Goal: Task Accomplishment & Management: Complete application form

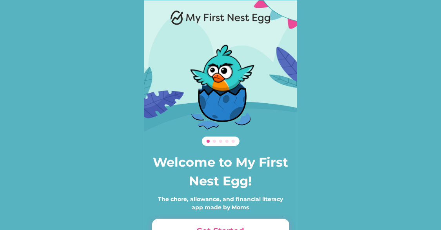
scroll to position [54, 0]
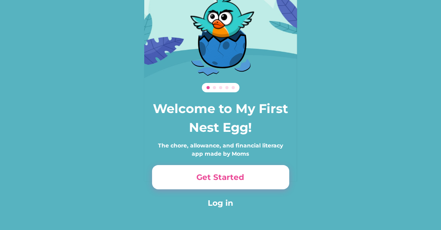
click at [198, 184] on button "Get Started" at bounding box center [220, 177] width 137 height 24
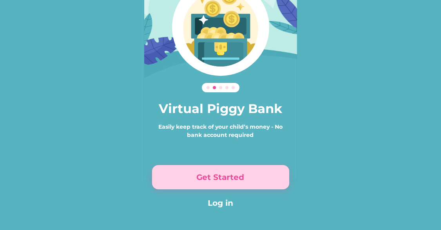
click at [198, 184] on button "Get Started" at bounding box center [220, 177] width 137 height 24
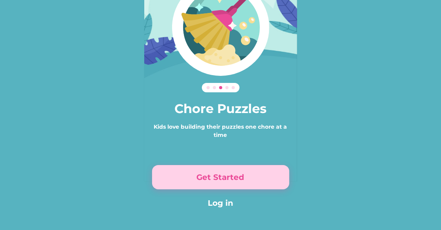
click at [198, 184] on button "Get Started" at bounding box center [220, 177] width 137 height 24
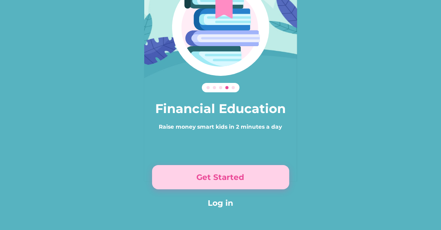
click at [198, 184] on button "Get Started" at bounding box center [220, 177] width 137 height 24
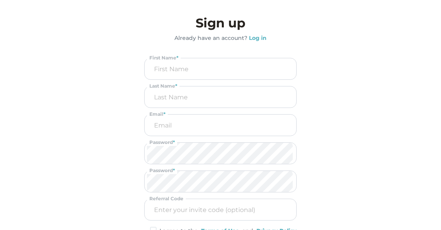
click at [222, 69] on input "input" at bounding box center [220, 68] width 147 height 21
type input "Chasity"
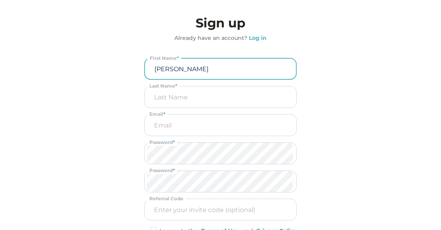
type input "B"
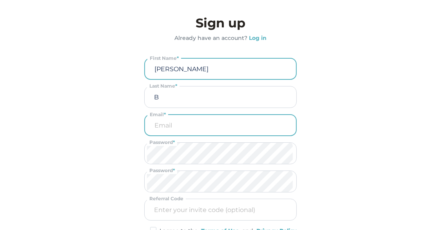
click at [202, 124] on input "email" at bounding box center [220, 125] width 146 height 20
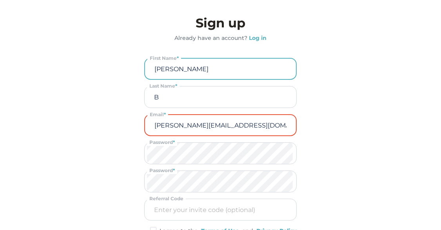
type input "Chasity+248@myfirstnestegg.com"
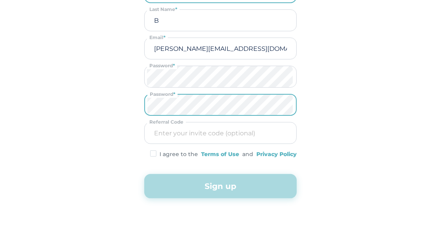
scroll to position [81, 0]
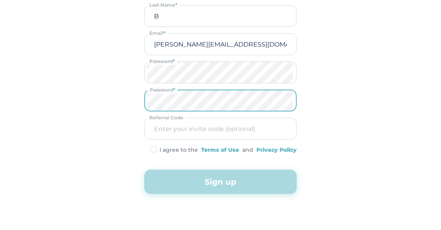
click at [156, 148] on img at bounding box center [153, 149] width 6 height 7
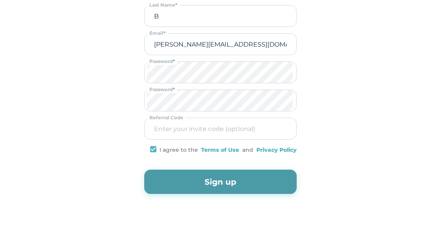
click at [240, 185] on button "Sign up" at bounding box center [220, 182] width 152 height 24
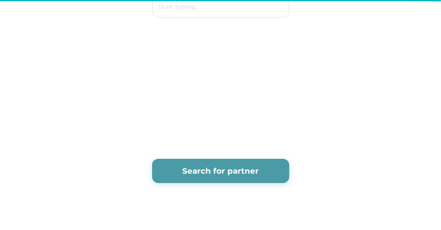
scroll to position [0, 0]
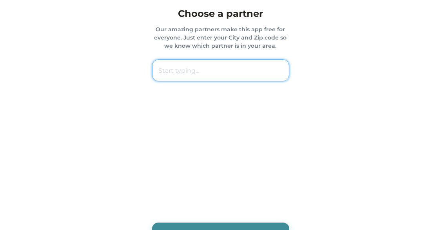
click at [217, 72] on input "text" at bounding box center [220, 71] width 137 height 22
paste input "48131 Dundee"
type input "48131 Dundee"
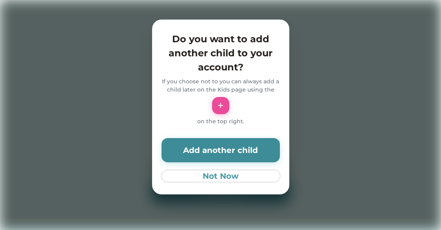
click at [232, 176] on button "Not Now" at bounding box center [220, 176] width 118 height 12
